Goal: Transaction & Acquisition: Purchase product/service

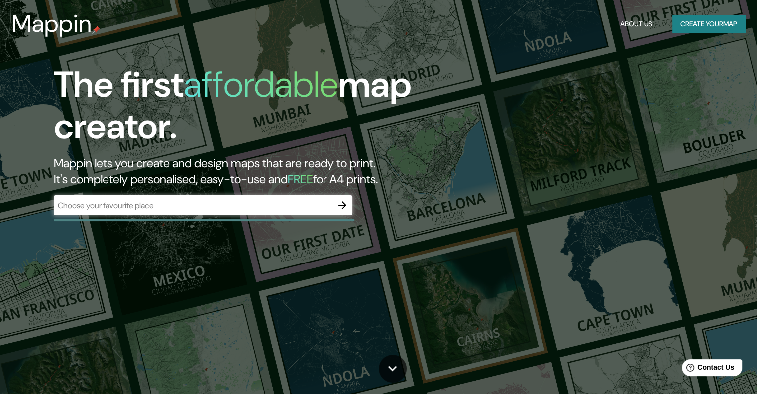
click at [90, 309] on div "The first affordable map creator. Mappin lets you create and design maps that a…" at bounding box center [378, 197] width 757 height 394
click at [174, 206] on input "text" at bounding box center [193, 205] width 279 height 11
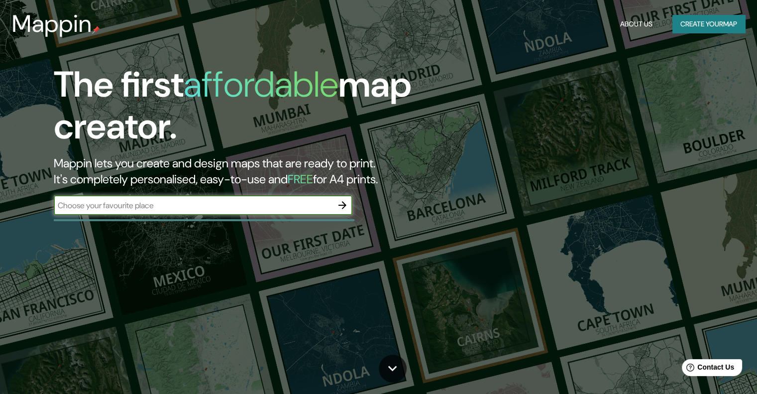
paste input "[STREET_ADDRESS][PERSON_NAME] [GEOGRAPHIC_DATA]."
type input "[STREET_ADDRESS][PERSON_NAME] [GEOGRAPHIC_DATA]."
click at [345, 207] on icon "button" at bounding box center [342, 205] width 12 height 12
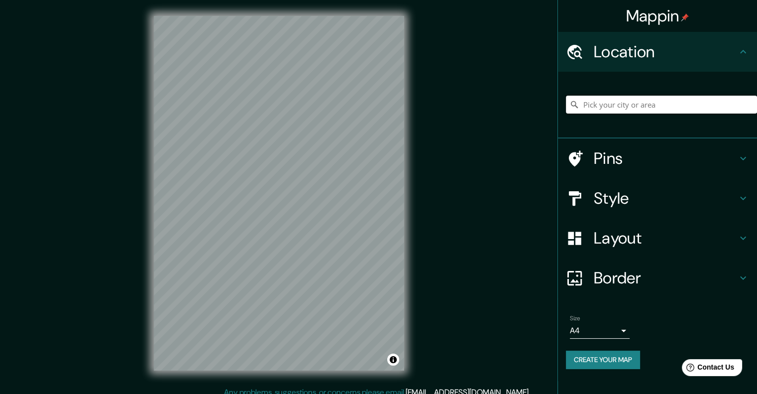
click at [629, 113] on input "Pick your city or area" at bounding box center [661, 105] width 191 height 18
paste input "[STREET_ADDRESS][PERSON_NAME] [GEOGRAPHIC_DATA]."
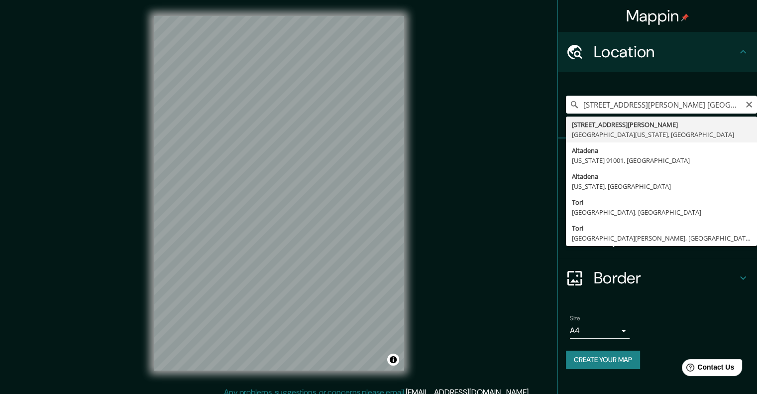
type input "[STREET_ADDRESS][PERSON_NAME][US_STATE]"
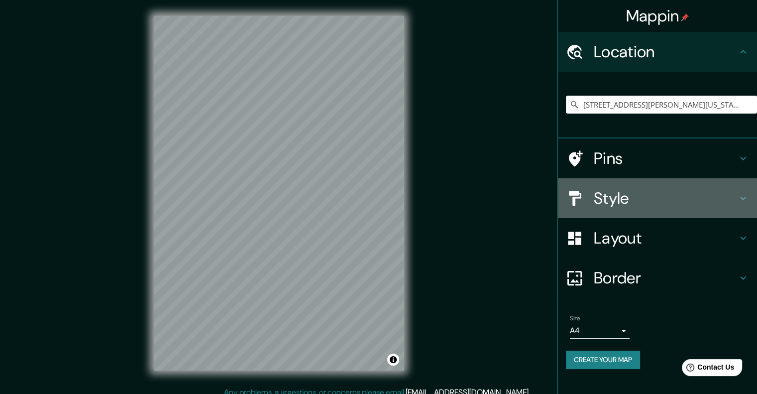
click at [702, 204] on h4 "Style" at bounding box center [665, 198] width 143 height 20
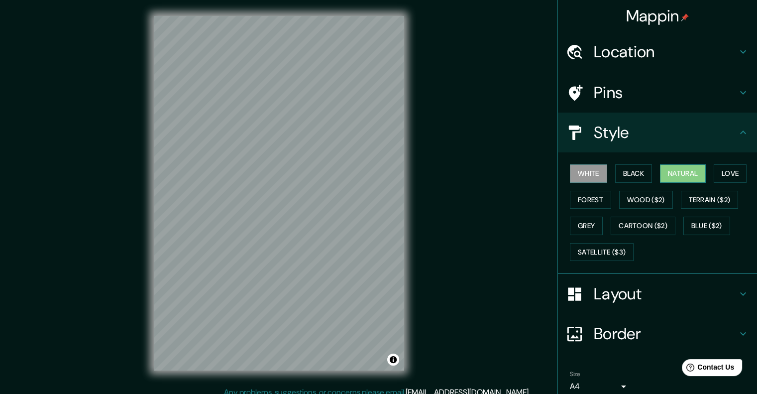
click at [685, 177] on button "Natural" at bounding box center [683, 173] width 46 height 18
click at [572, 203] on button "Forest" at bounding box center [590, 200] width 41 height 18
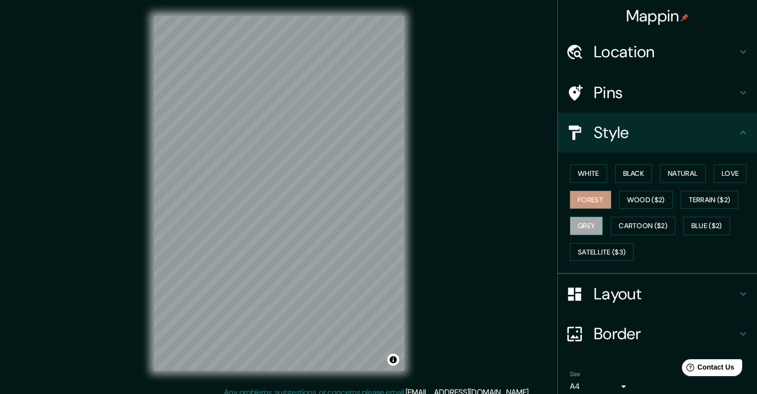
click at [580, 226] on button "Grey" at bounding box center [586, 225] width 33 height 18
click at [691, 229] on button "Blue ($2)" at bounding box center [706, 225] width 47 height 18
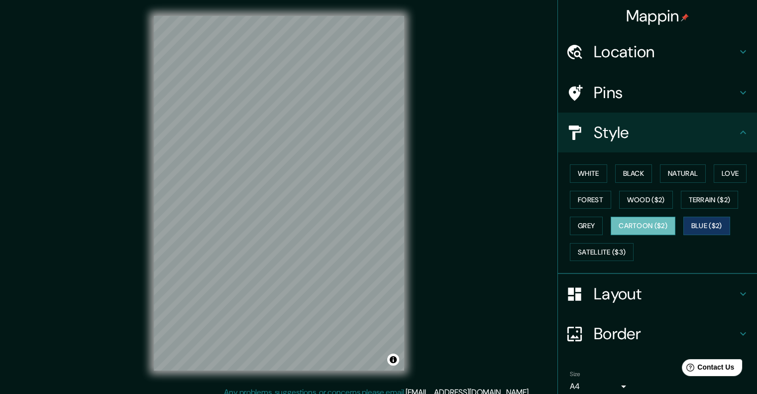
click at [645, 228] on button "Cartoon ($2)" at bounding box center [643, 225] width 65 height 18
click at [701, 200] on button "Terrain ($2)" at bounding box center [710, 200] width 58 height 18
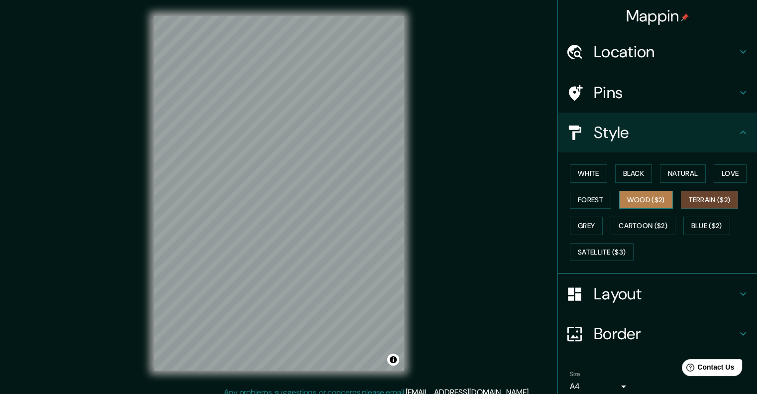
click at [632, 200] on button "Wood ($2)" at bounding box center [646, 200] width 54 height 18
click at [577, 196] on button "Forest" at bounding box center [590, 200] width 41 height 18
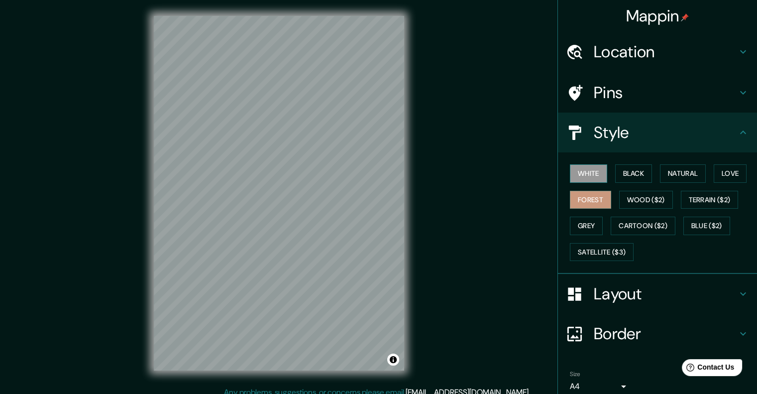
click at [591, 176] on button "White" at bounding box center [588, 173] width 37 height 18
click at [623, 169] on button "Black" at bounding box center [633, 173] width 37 height 18
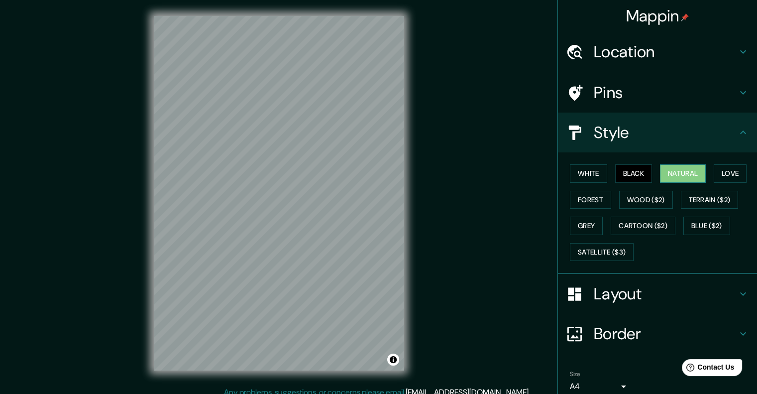
click at [671, 175] on button "Natural" at bounding box center [683, 173] width 46 height 18
click at [581, 195] on button "Forest" at bounding box center [590, 200] width 41 height 18
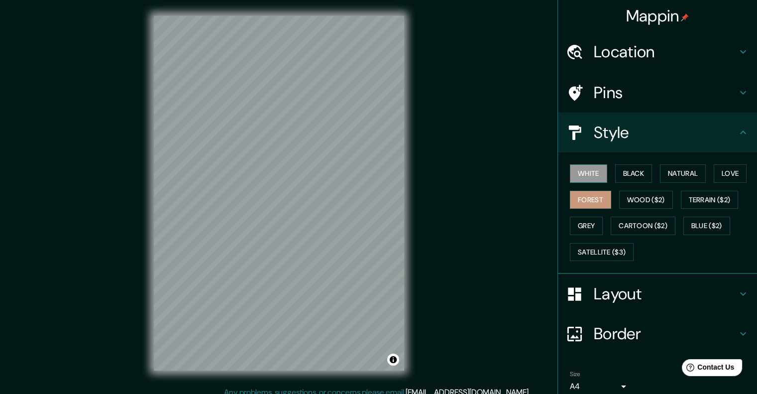
click at [592, 179] on button "White" at bounding box center [588, 173] width 37 height 18
